Goal: Find specific page/section: Find specific page/section

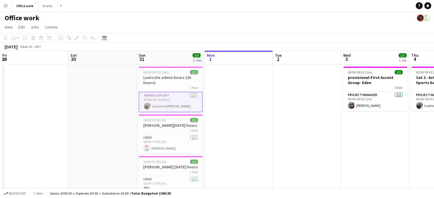
scroll to position [0, 136]
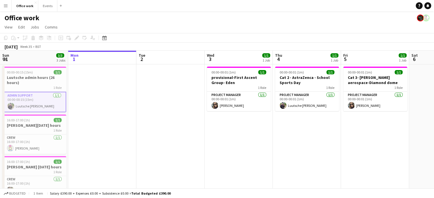
click at [6, 8] on app-icon "Menu" at bounding box center [5, 5] width 5 height 5
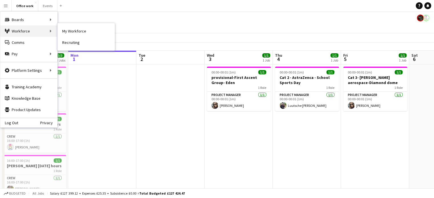
click at [23, 30] on div "Workforce Workforce" at bounding box center [28, 30] width 57 height 11
click at [19, 34] on div "Workforce Workforce" at bounding box center [28, 30] width 57 height 11
click at [19, 33] on div "Workforce Workforce" at bounding box center [28, 30] width 57 height 11
click at [25, 28] on div "Workforce Workforce" at bounding box center [28, 30] width 57 height 11
click at [68, 32] on link "My Workforce" at bounding box center [86, 30] width 57 height 11
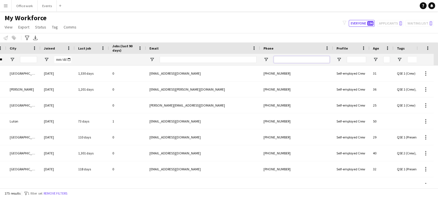
click at [304, 59] on input "Phone Filter Input" at bounding box center [302, 59] width 56 height 7
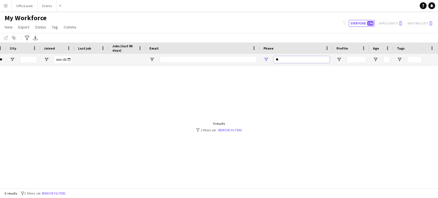
type input "*"
type input "****"
